Goal: Complete application form

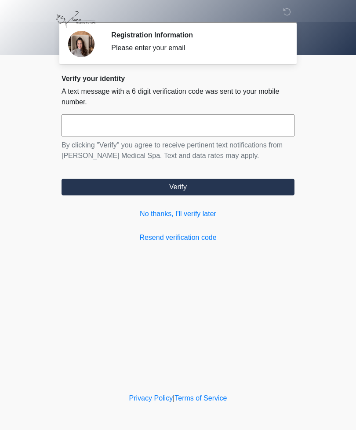
click at [169, 127] on input "text" at bounding box center [178, 125] width 233 height 22
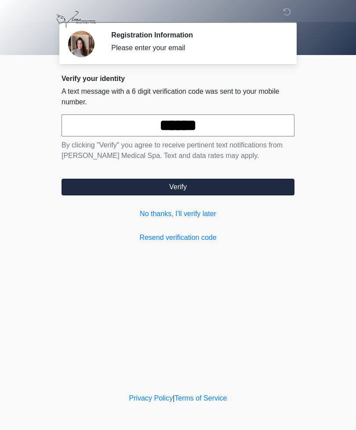
type input "******"
click at [224, 191] on button "Verify" at bounding box center [178, 187] width 233 height 17
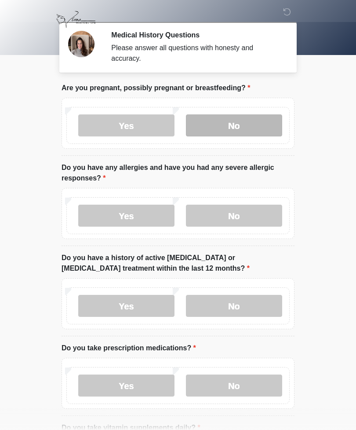
click at [250, 119] on label "No" at bounding box center [234, 125] width 96 height 22
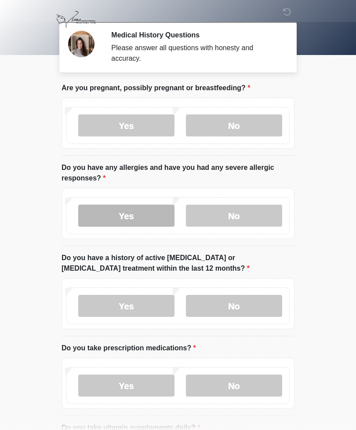
click at [144, 213] on label "Yes" at bounding box center [126, 216] width 96 height 22
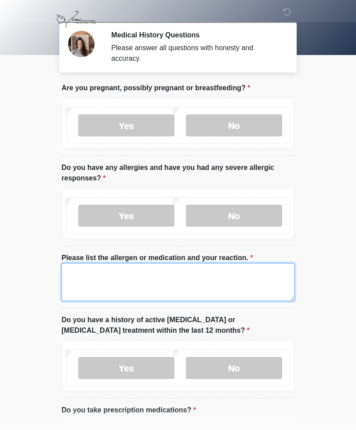
click at [171, 280] on textarea "Please list the allergen or medication and your reaction." at bounding box center [178, 282] width 233 height 38
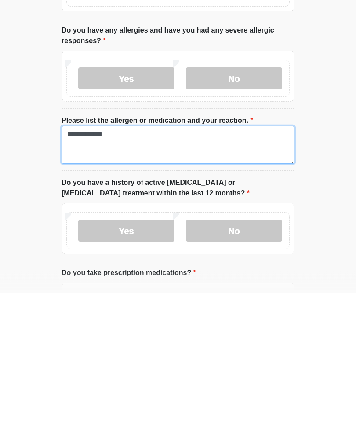
click at [90, 263] on textarea "**********" at bounding box center [178, 282] width 233 height 38
type textarea "**********"
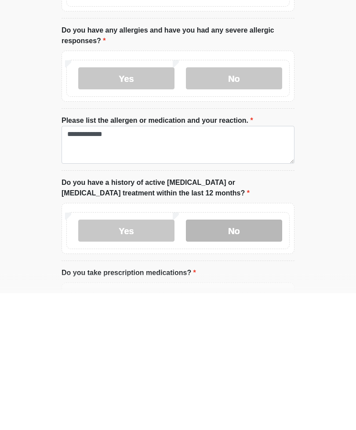
click at [240, 357] on label "No" at bounding box center [234, 368] width 96 height 22
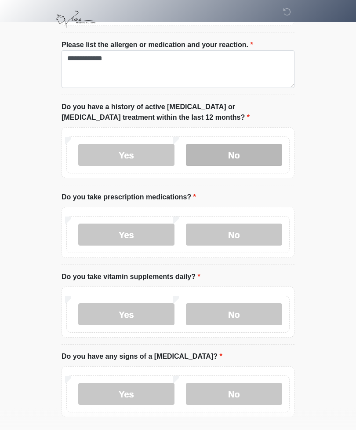
scroll to position [213, 0]
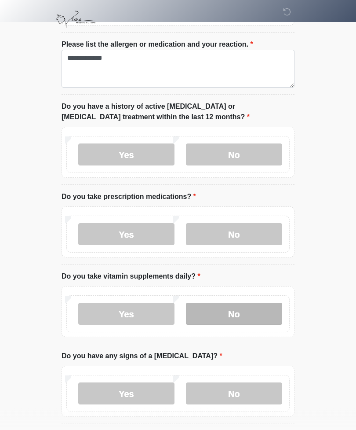
click at [243, 313] on label "No" at bounding box center [234, 314] width 96 height 22
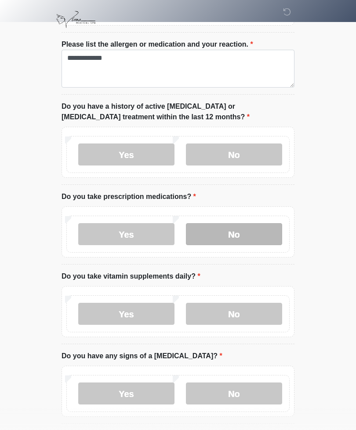
click at [249, 231] on label "No" at bounding box center [234, 234] width 96 height 22
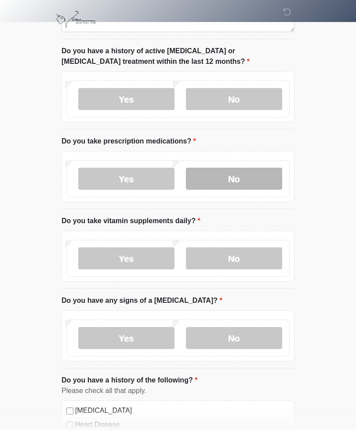
scroll to position [282, 0]
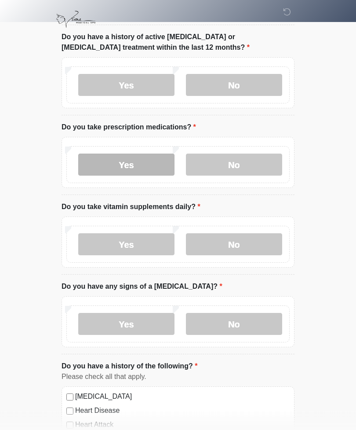
click at [146, 164] on label "Yes" at bounding box center [126, 165] width 96 height 22
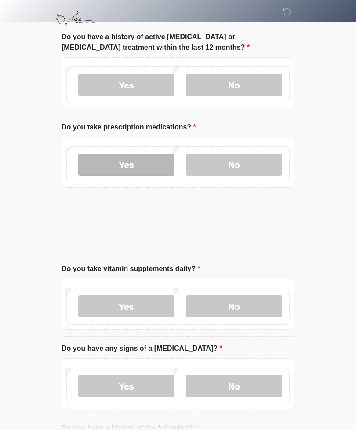
scroll to position [283, 0]
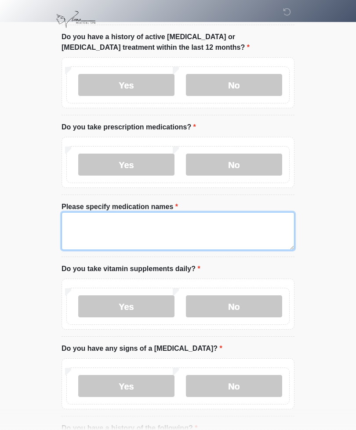
click at [191, 229] on textarea "Please specify medication names" at bounding box center [178, 231] width 233 height 38
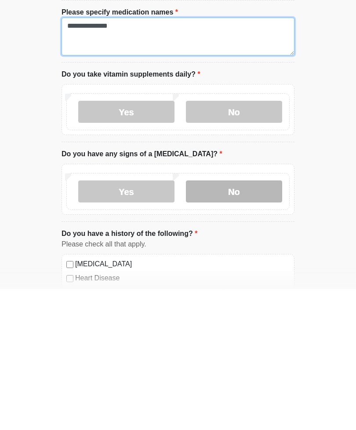
type textarea "**********"
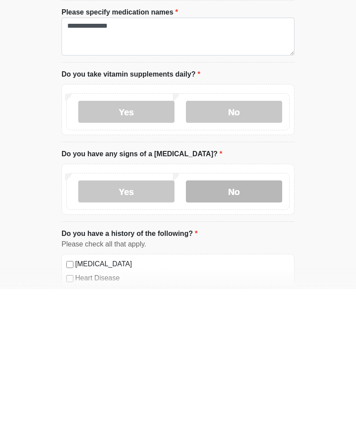
click at [255, 321] on label "No" at bounding box center [234, 332] width 96 height 22
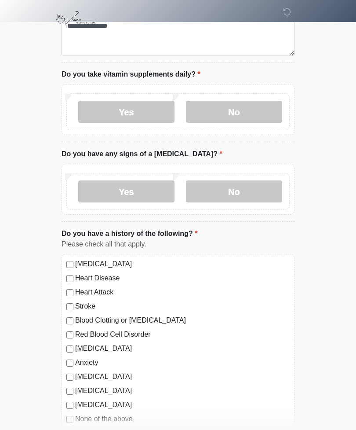
click at [76, 414] on label "None of the above" at bounding box center [182, 419] width 215 height 11
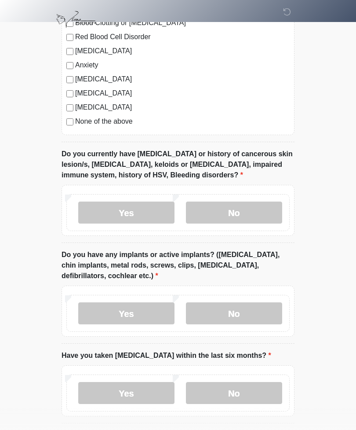
scroll to position [781, 0]
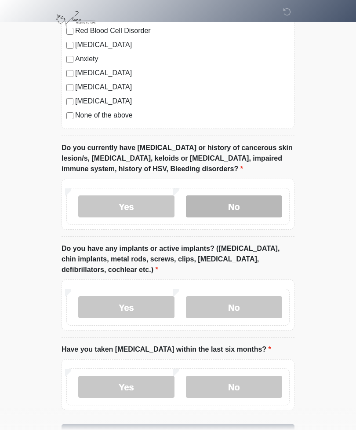
click at [236, 199] on label "No" at bounding box center [234, 206] width 96 height 22
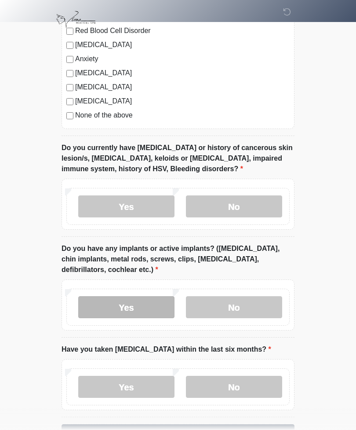
click at [136, 301] on label "Yes" at bounding box center [126, 307] width 96 height 22
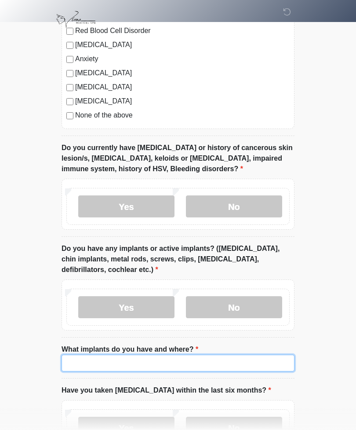
click at [130, 355] on input "What implants do you have and where?" at bounding box center [178, 363] width 233 height 17
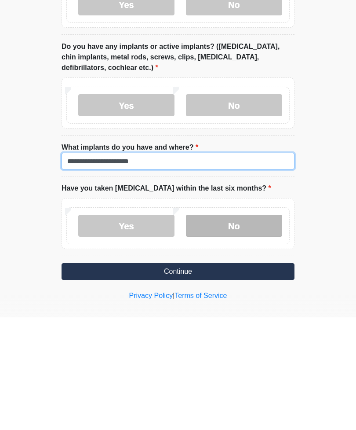
type input "**********"
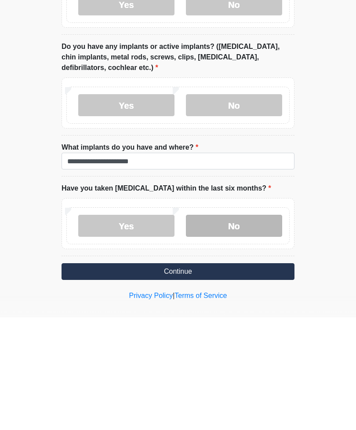
click at [241, 327] on label "No" at bounding box center [234, 338] width 96 height 22
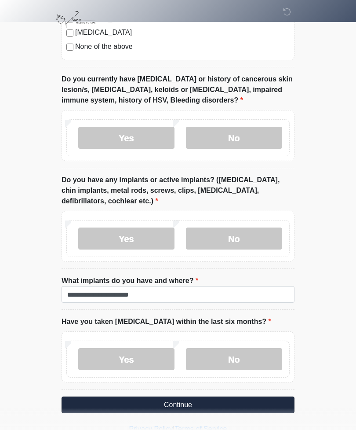
click at [224, 400] on button "Continue" at bounding box center [178, 404] width 233 height 17
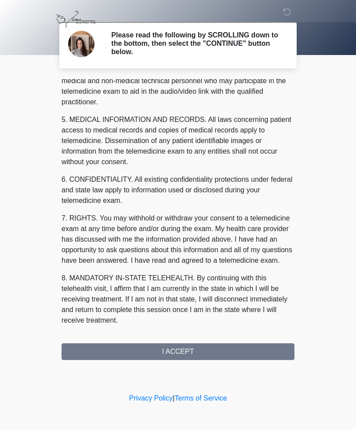
scroll to position [278, 0]
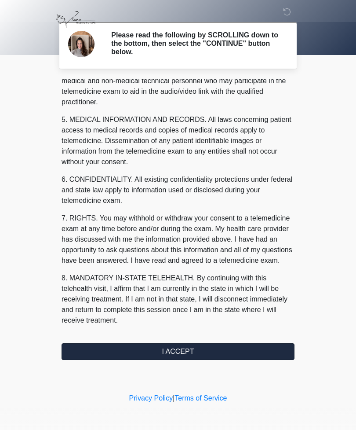
click at [198, 349] on button "I ACCEPT" at bounding box center [178, 351] width 233 height 17
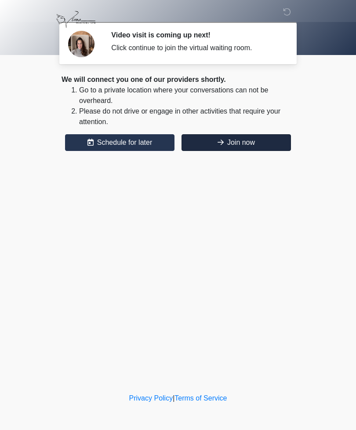
click at [248, 136] on button "Join now" at bounding box center [237, 142] width 110 height 17
